Goal: Task Accomplishment & Management: Complete application form

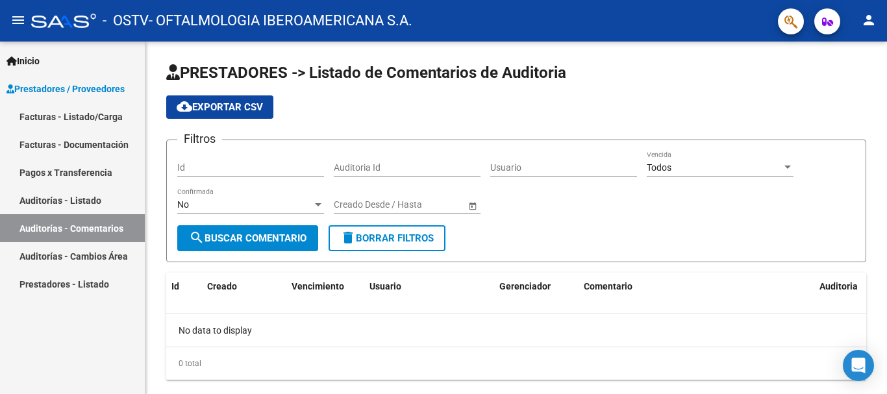
click at [47, 109] on link "Facturas - Listado/Carga" at bounding box center [72, 117] width 145 height 28
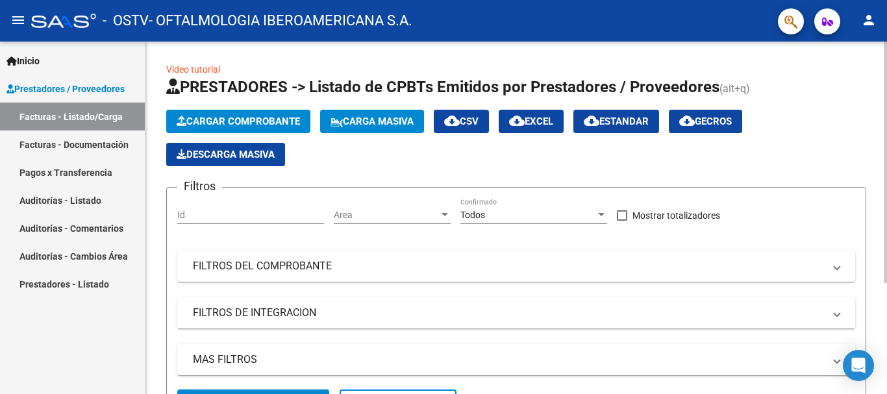
click at [251, 125] on span "Cargar Comprobante" at bounding box center [238, 122] width 123 height 12
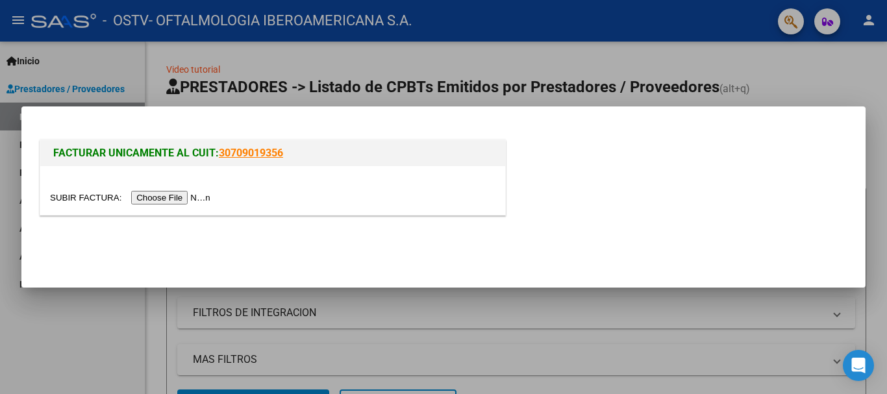
click at [192, 192] on input "file" at bounding box center [132, 198] width 164 height 14
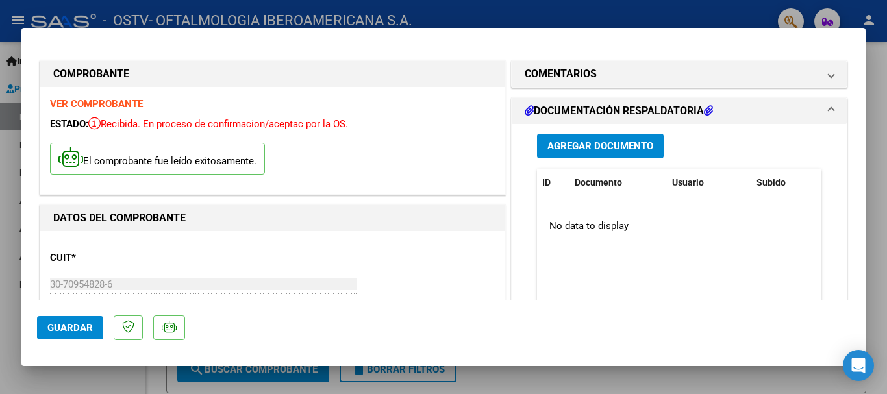
click at [574, 149] on span "Agregar Documento" at bounding box center [601, 147] width 106 height 12
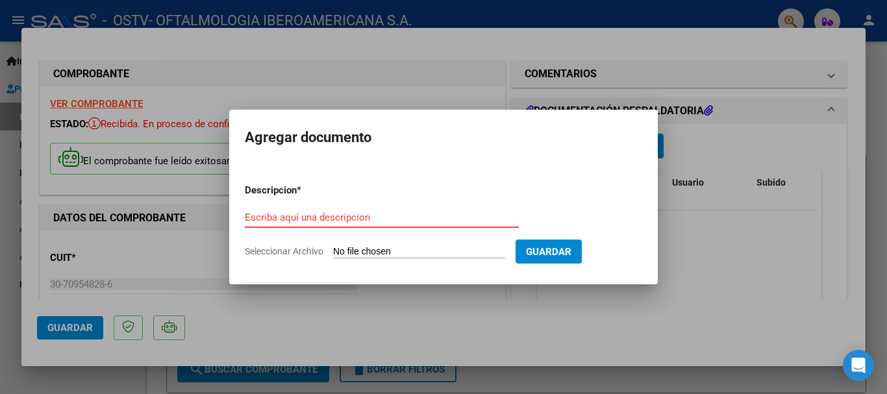
click at [444, 249] on input "Seleccionar Archivo" at bounding box center [419, 252] width 172 height 12
type input "C:\fakepath\OSTV DETALLE PRESTACIONES SEPTIEMBRE 2025.pdf"
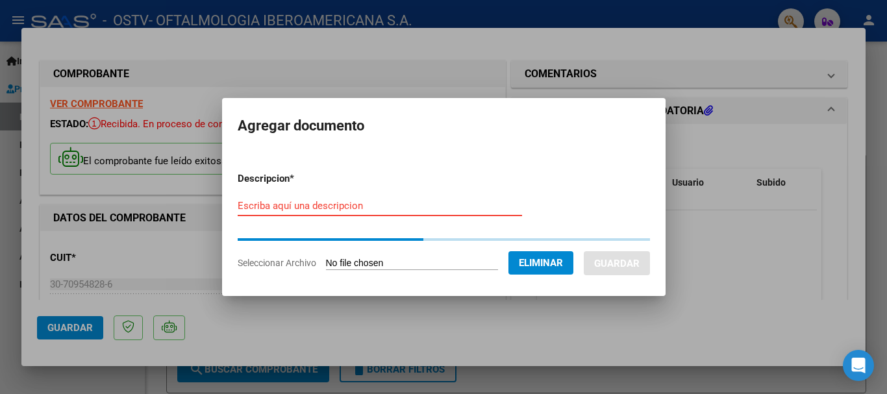
click at [355, 207] on input "Escriba aquí una descripcion" at bounding box center [380, 206] width 285 height 12
paste input "OSTV DETALLE PRESTACIONES SEPTIEMBRE 2025"
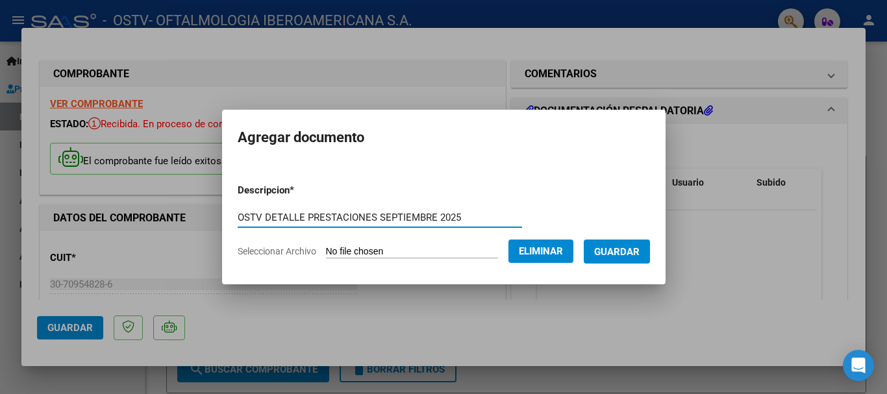
type input "OSTV DETALLE PRESTACIONES SEPTIEMBRE 2025"
click at [637, 257] on span "Guardar" at bounding box center [616, 252] width 45 height 12
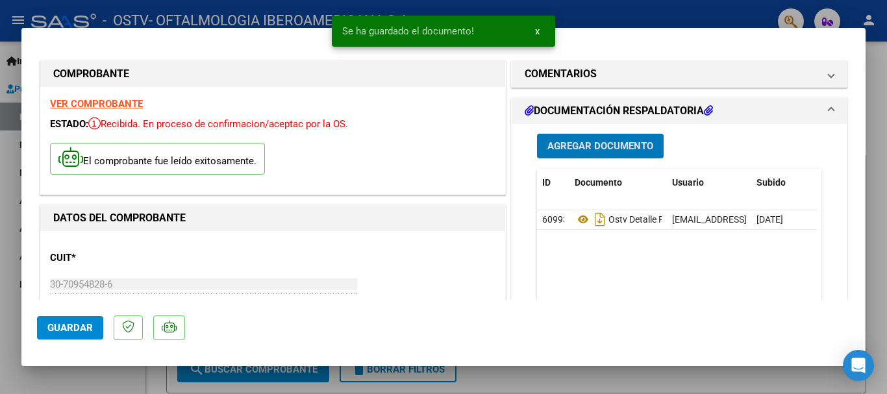
click at [612, 142] on span "Agregar Documento" at bounding box center [601, 147] width 106 height 12
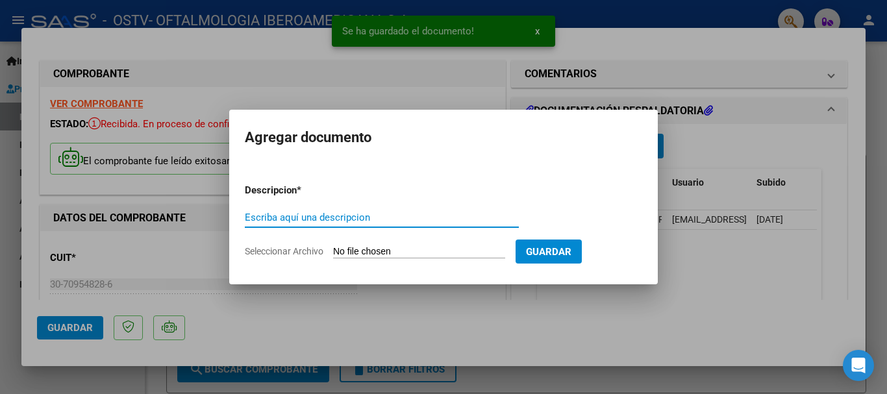
click at [361, 250] on input "Seleccionar Archivo" at bounding box center [419, 252] width 172 height 12
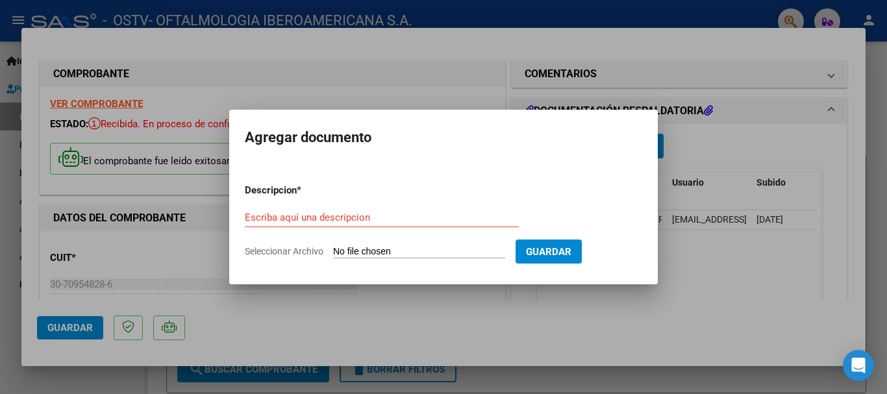
type input "C:\fakepath\OSTV Listado de Prestaciones Septiembre 2025.xlsx"
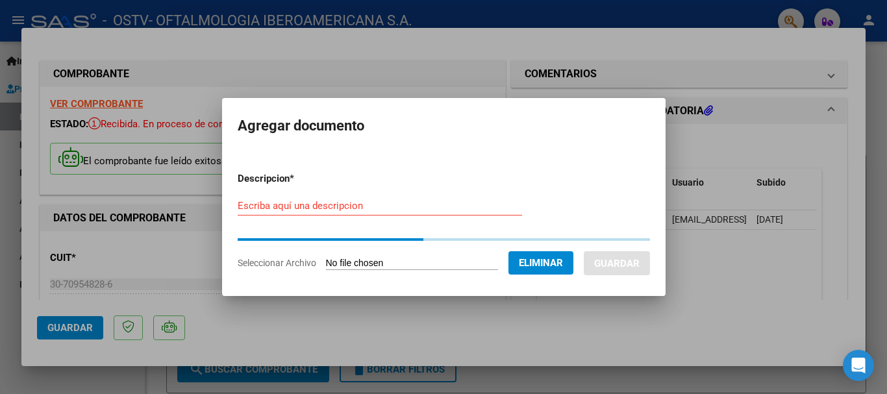
click at [318, 205] on form "Descripcion * Escriba aquí una descripcion Seleccionar Archivo Eliminar Guardar" at bounding box center [444, 221] width 413 height 118
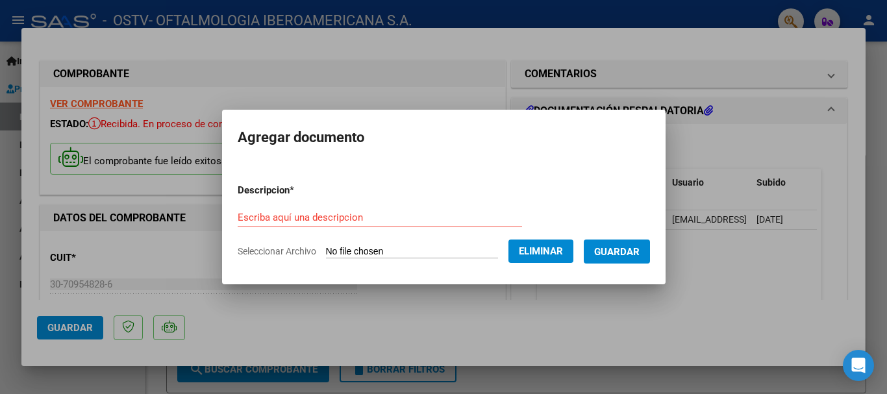
click at [363, 222] on input "Escriba aquí una descripcion" at bounding box center [380, 218] width 285 height 12
paste input "OSTV Listado de Prestaciones Septiembre 2025"
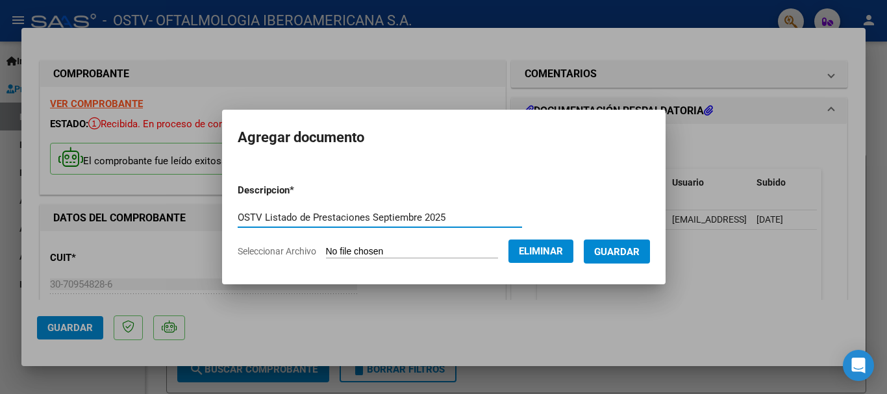
type input "OSTV Listado de Prestaciones Septiembre 2025"
click at [620, 255] on span "Guardar" at bounding box center [616, 252] width 45 height 12
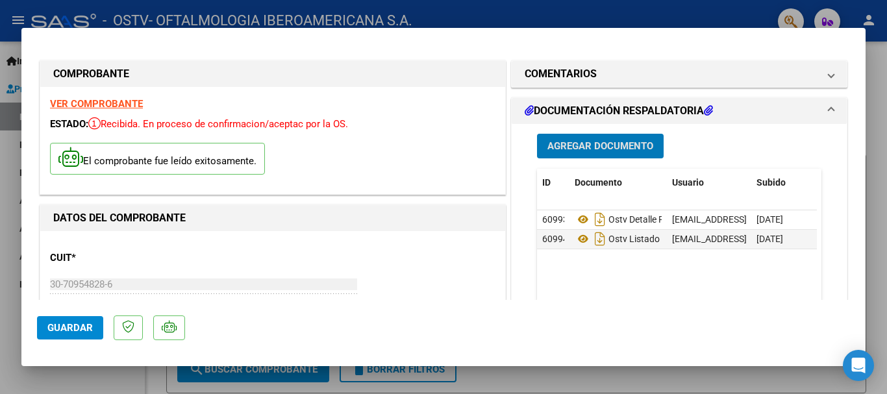
click at [90, 329] on span "Guardar" at bounding box center [69, 328] width 45 height 12
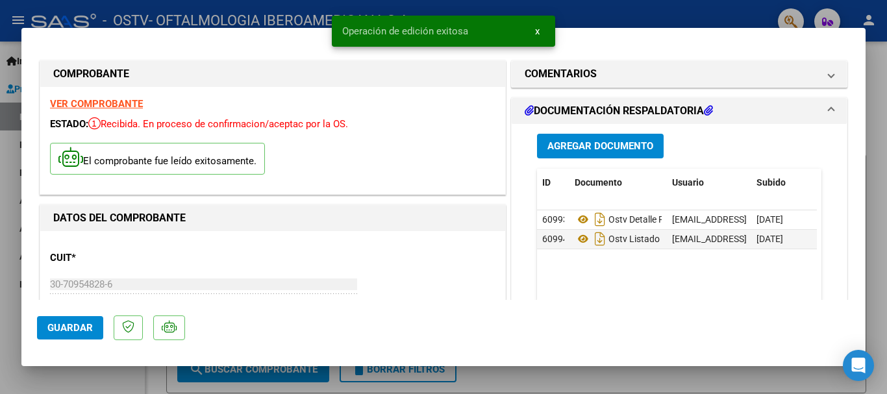
click at [874, 169] on div at bounding box center [443, 197] width 887 height 394
type input "$ 0,00"
